Goal: Navigation & Orientation: Find specific page/section

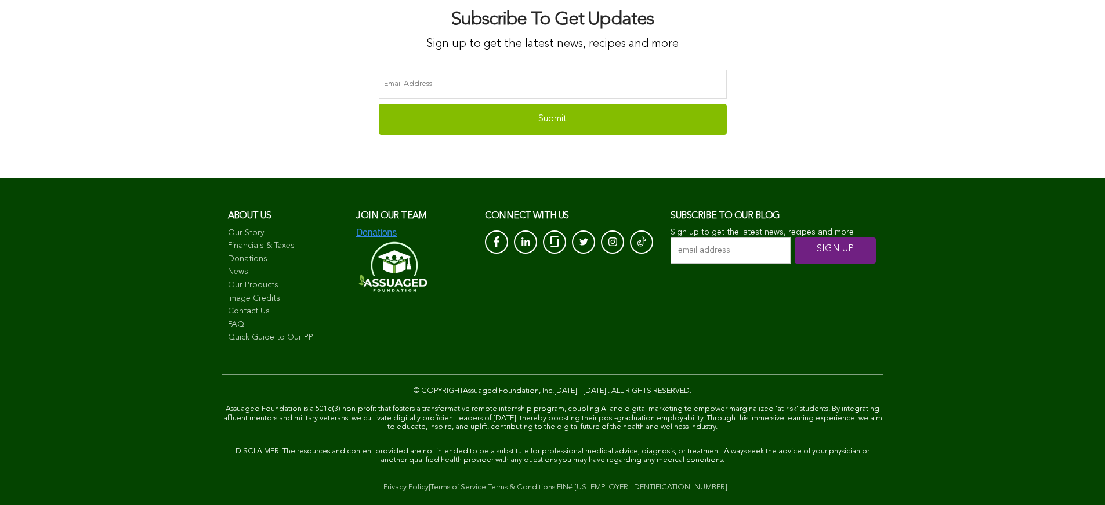
click at [525, 220] on span "CONNECT with us" at bounding box center [527, 215] width 84 height 9
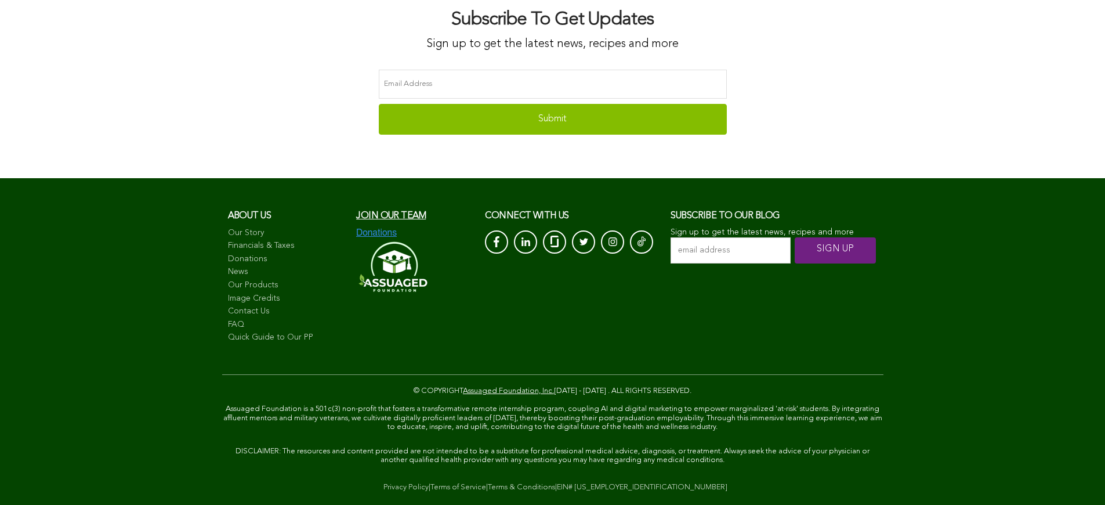
click at [525, 220] on span "CONNECT with us" at bounding box center [527, 215] width 84 height 9
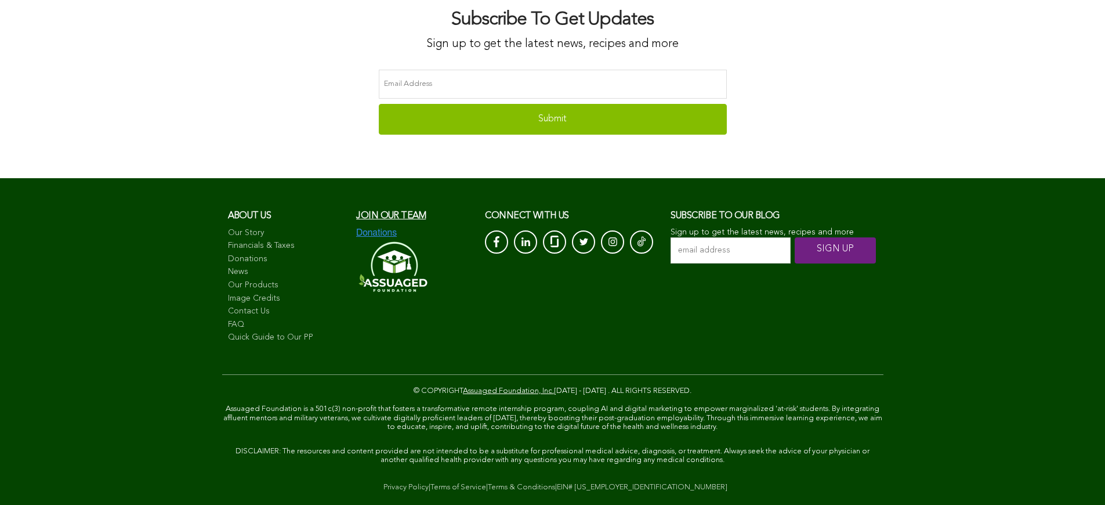
click at [525, 220] on span "CONNECT with us" at bounding box center [527, 215] width 84 height 9
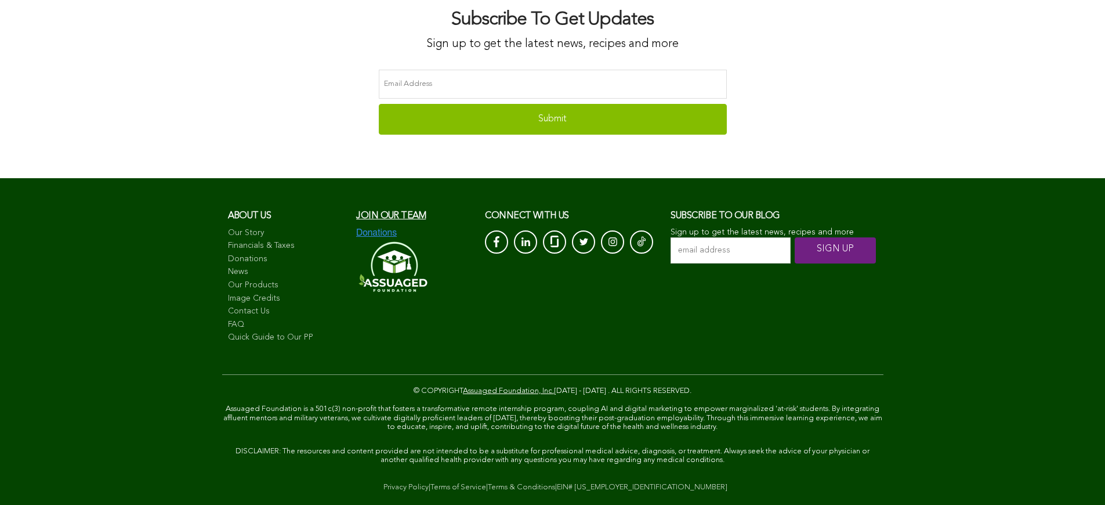
click at [525, 220] on span "CONNECT with us" at bounding box center [527, 215] width 84 height 9
